Goal: Information Seeking & Learning: Learn about a topic

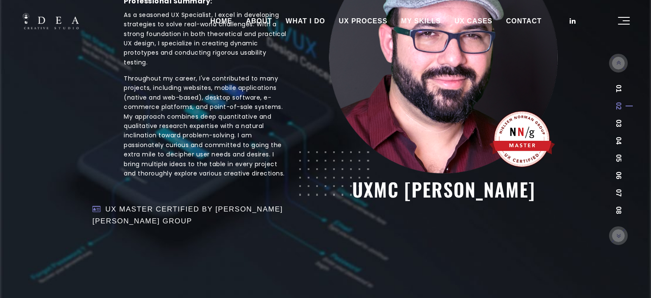
scroll to position [266, 0]
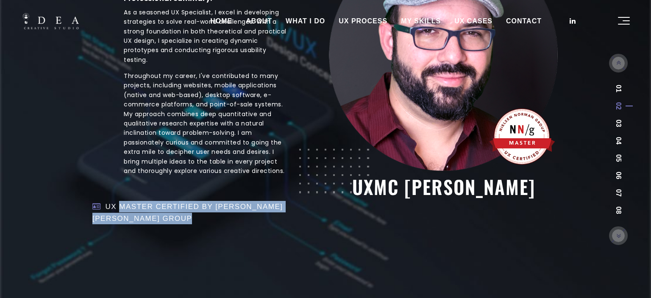
drag, startPoint x: 121, startPoint y: 205, endPoint x: 328, endPoint y: 207, distance: 206.9
click at [328, 207] on div "“Pay attention to what users do, not what they say.” — [PERSON_NAME] About Me […" at bounding box center [325, 22] width 473 height 474
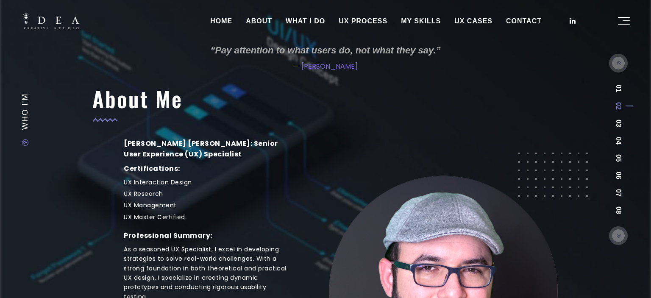
scroll to position [0, 0]
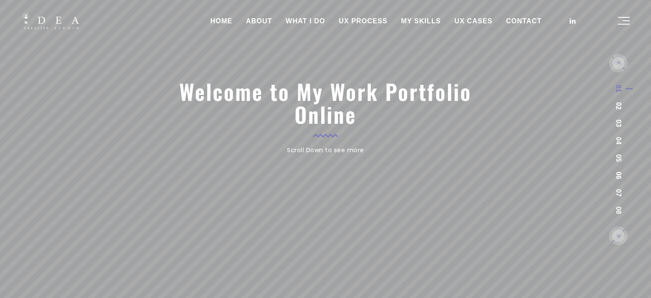
click at [299, 17] on link "WHAT I DO" at bounding box center [305, 21] width 53 height 21
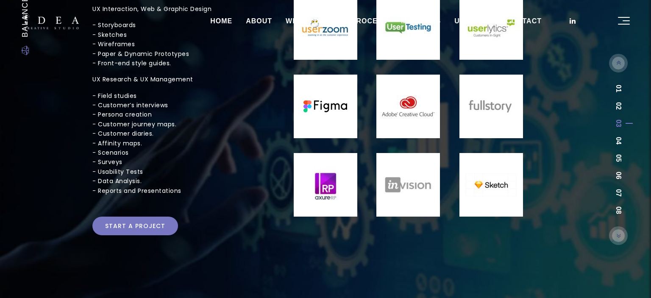
scroll to position [167, 0]
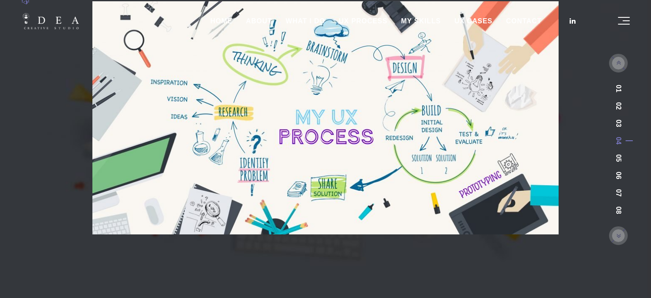
scroll to position [224, 0]
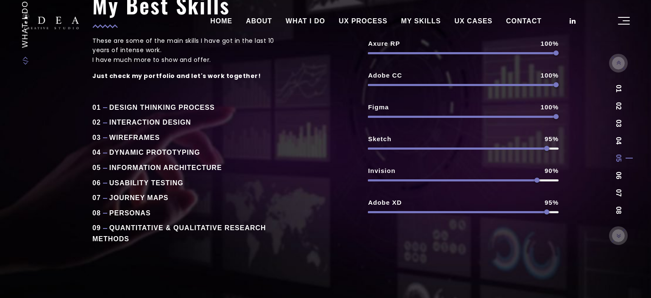
scroll to position [131, 0]
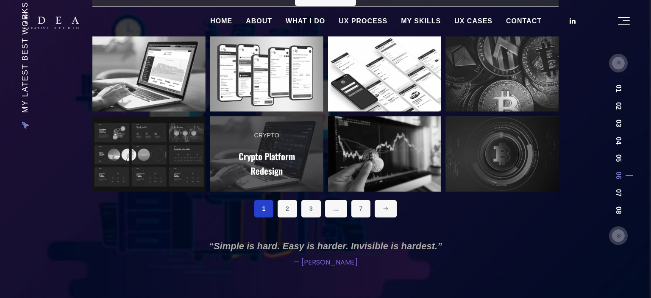
scroll to position [89, 0]
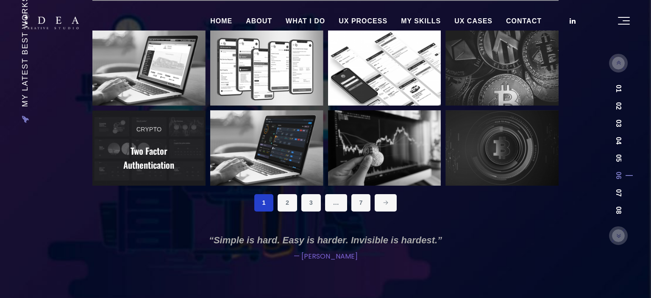
click at [138, 134] on link "Crypto Two Factor Authentication" at bounding box center [148, 148] width 113 height 75
